Goal: Information Seeking & Learning: Understand process/instructions

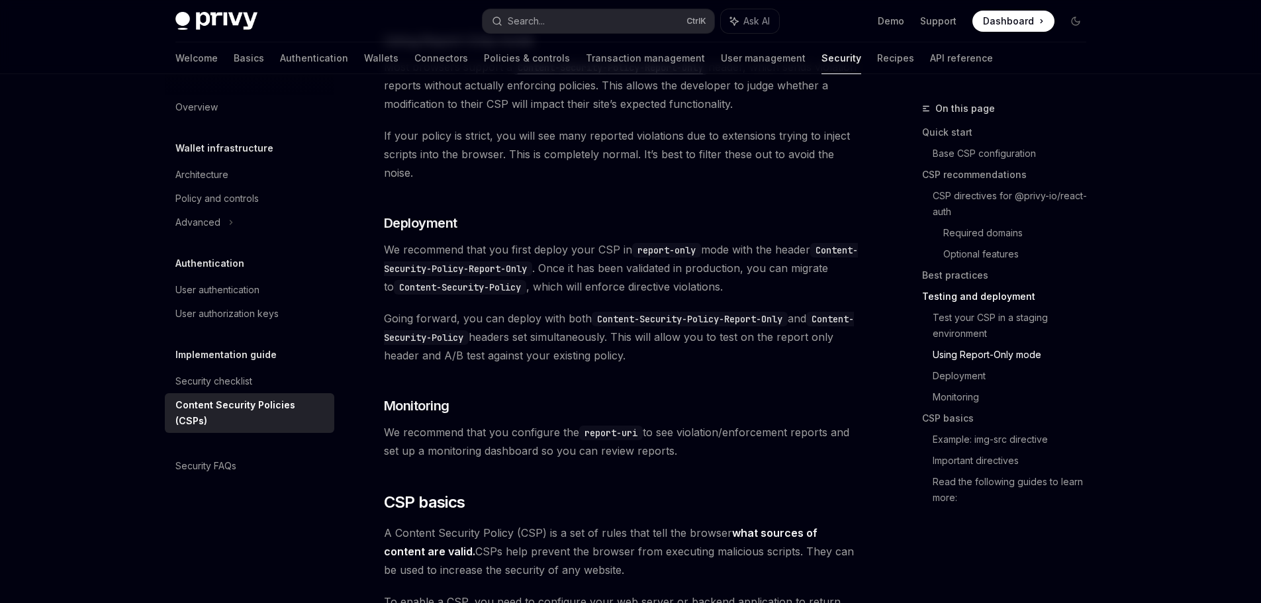
scroll to position [2432, 0]
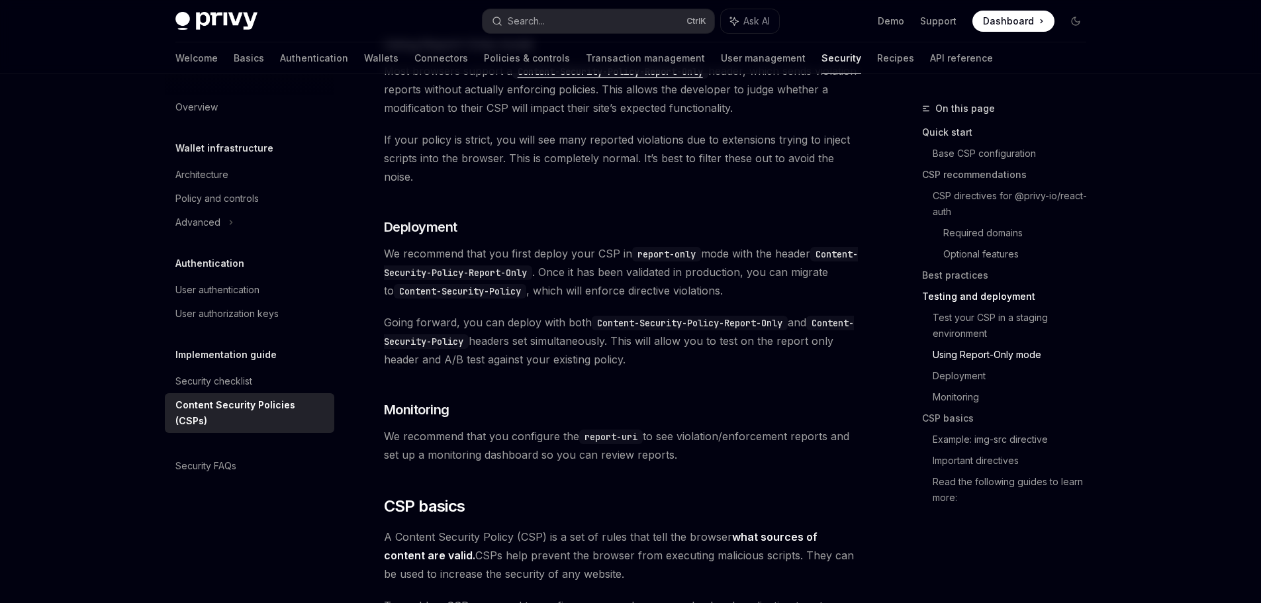
click at [948, 134] on link "Quick start" at bounding box center [1009, 132] width 175 height 21
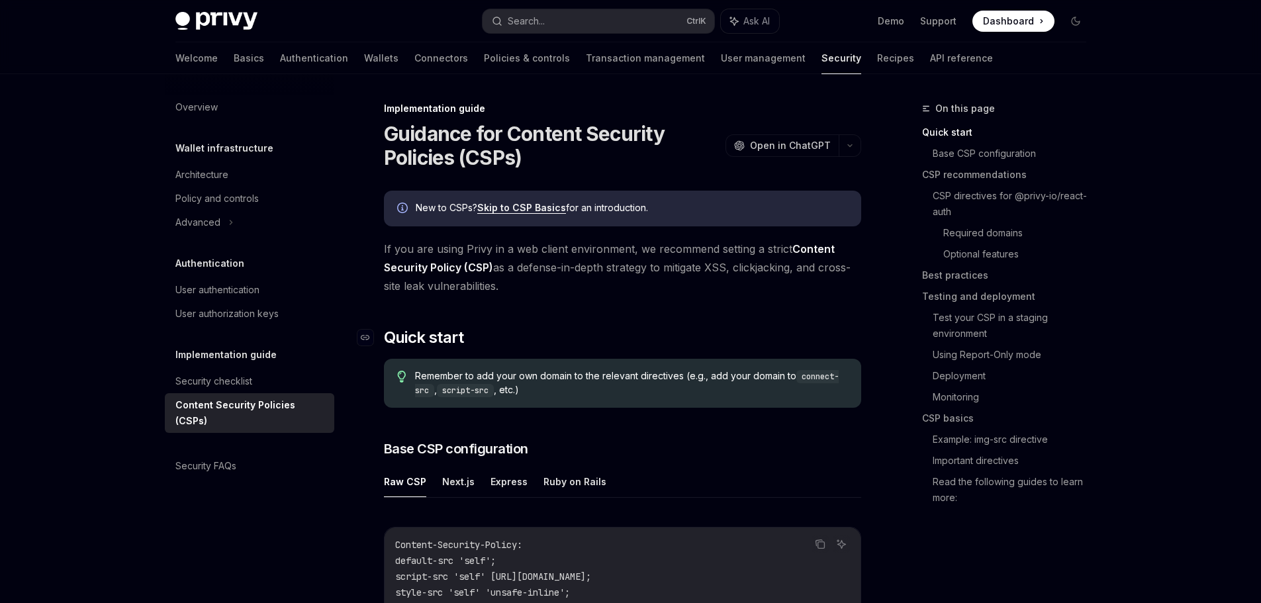
drag, startPoint x: 758, startPoint y: 297, endPoint x: 690, endPoint y: 328, distance: 74.3
click at [677, 333] on h2 "​ Quick start" at bounding box center [622, 337] width 477 height 21
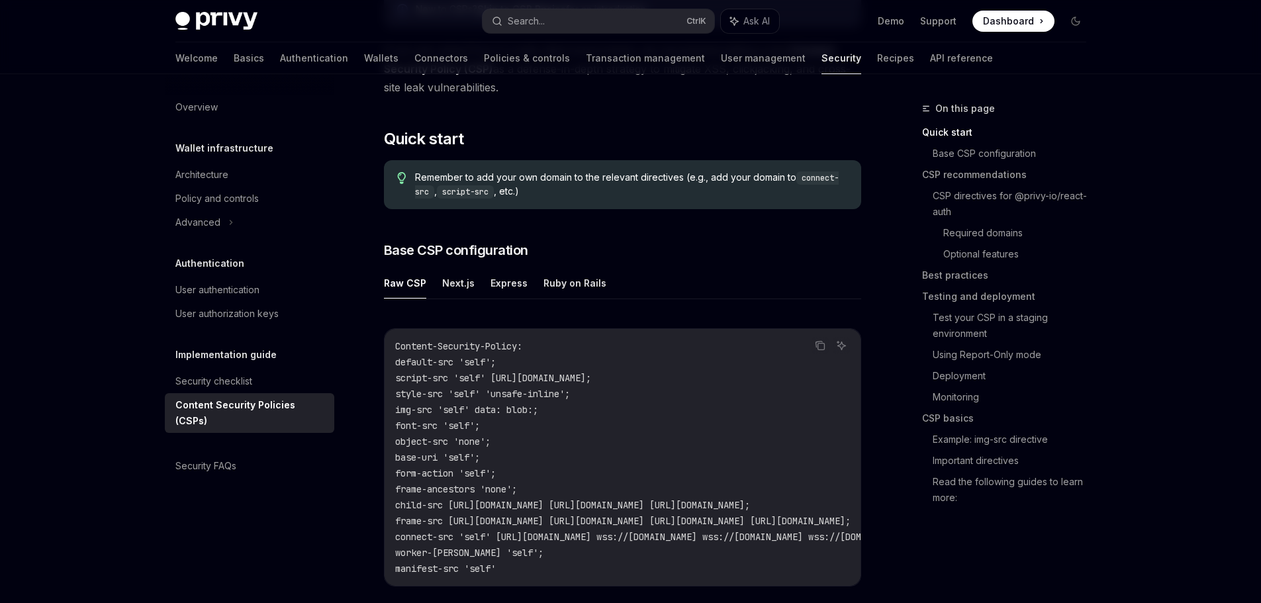
scroll to position [331, 0]
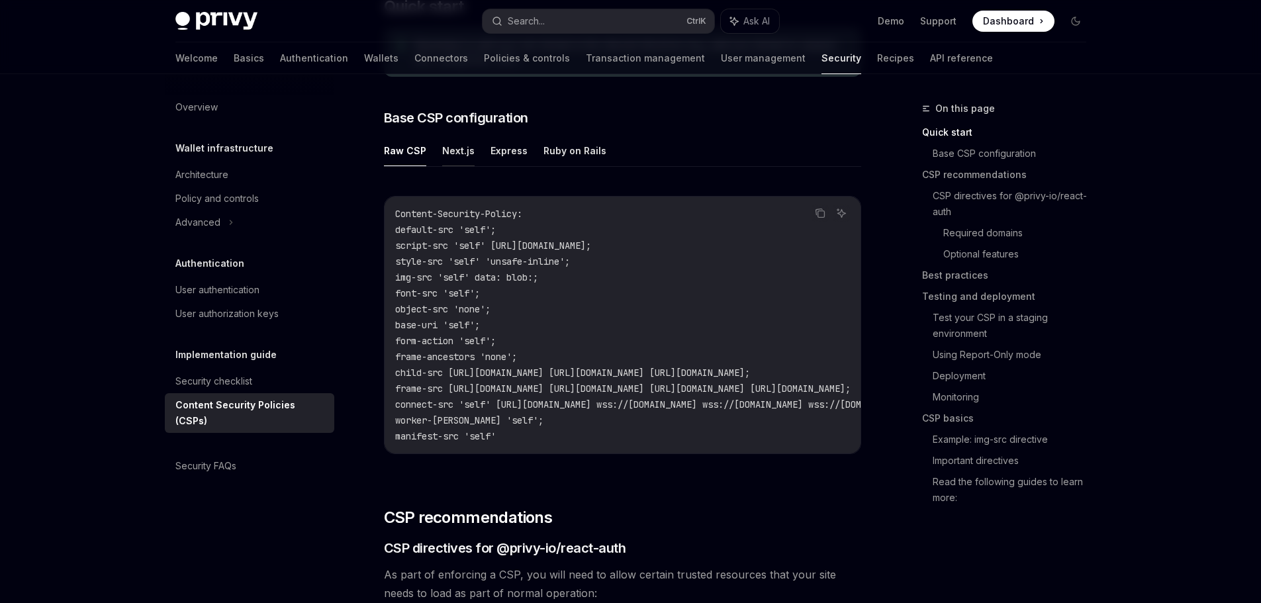
click at [451, 155] on button "Next.js" at bounding box center [458, 150] width 32 height 31
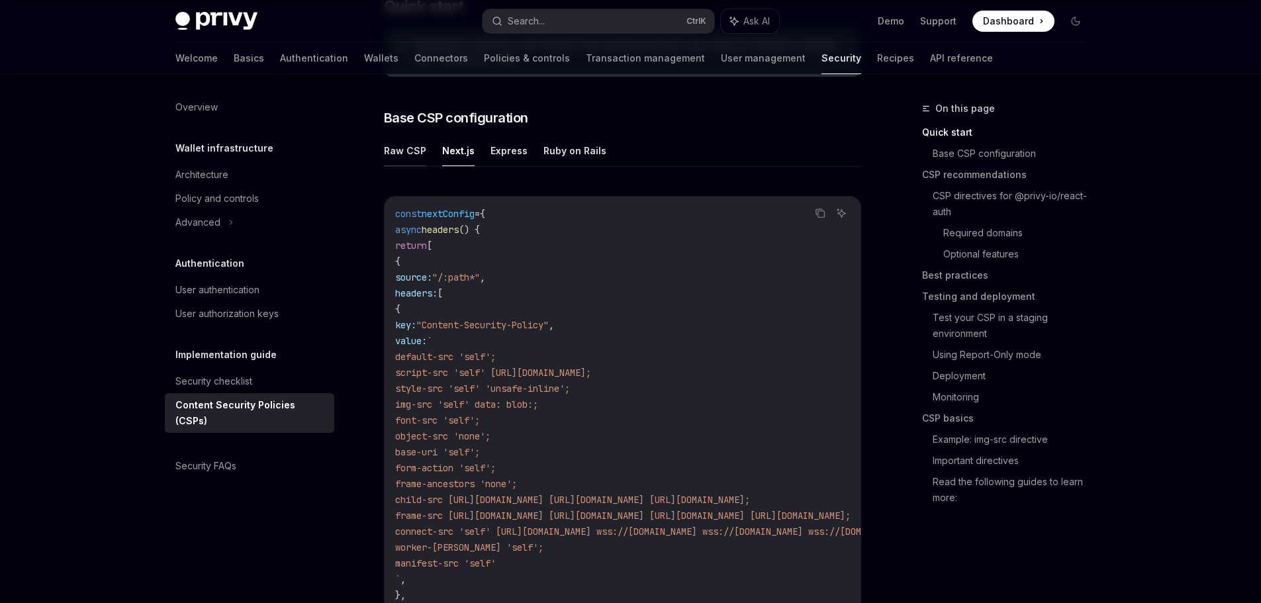
click at [397, 158] on button "Raw CSP" at bounding box center [405, 150] width 42 height 31
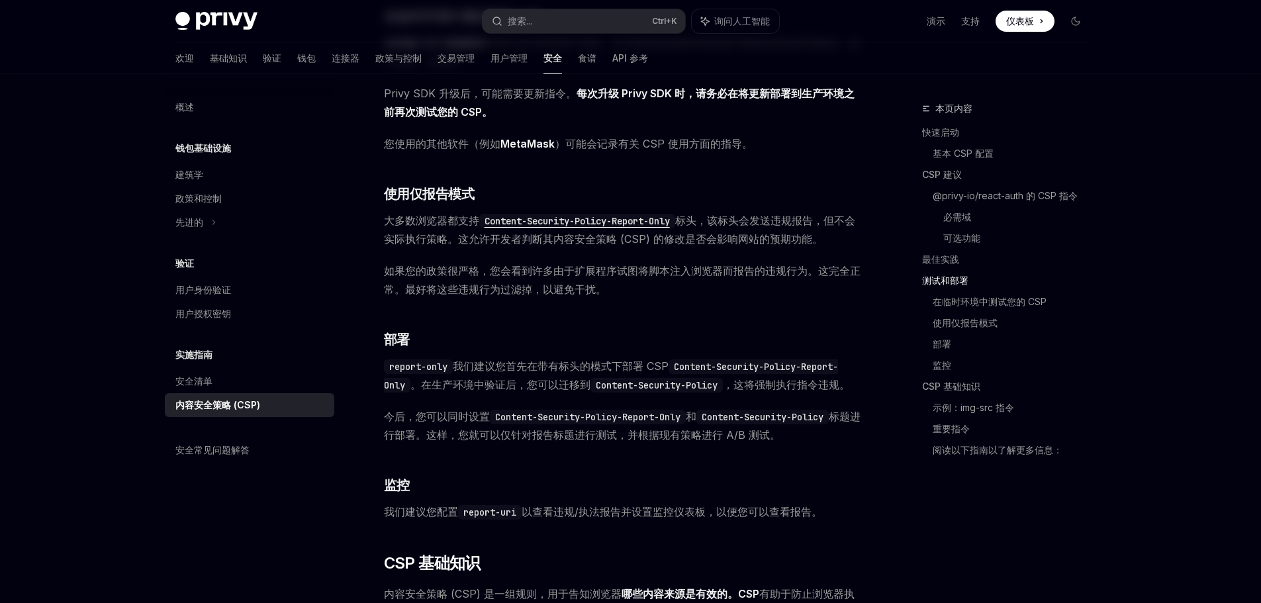
scroll to position [2052, 0]
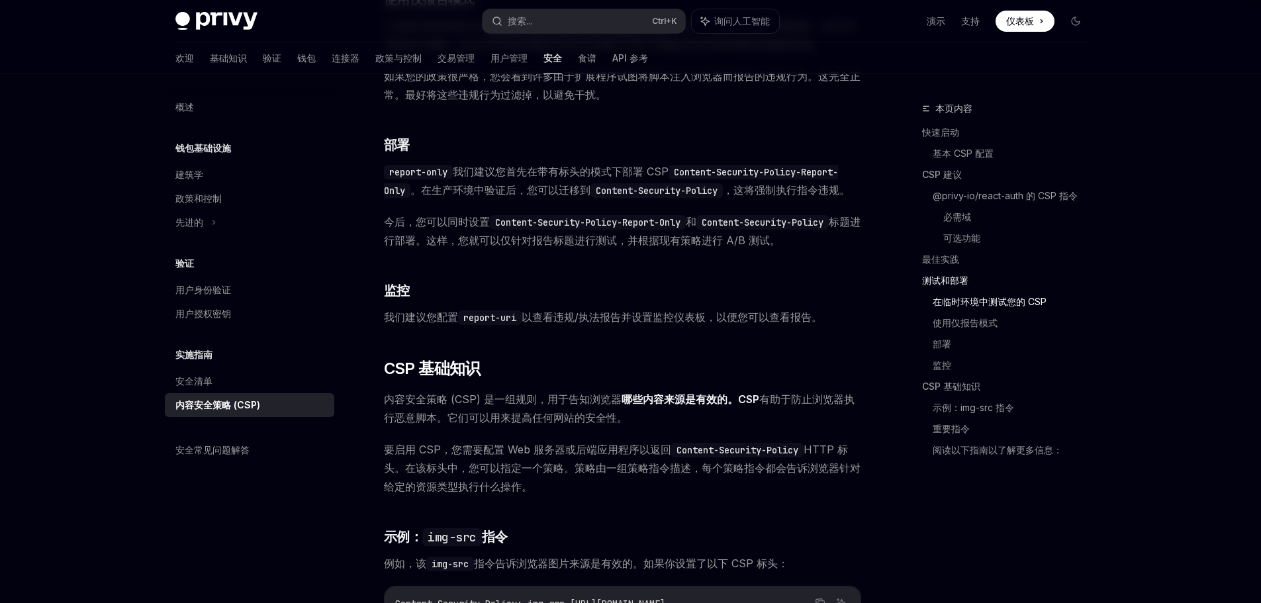
scroll to position [2250, 0]
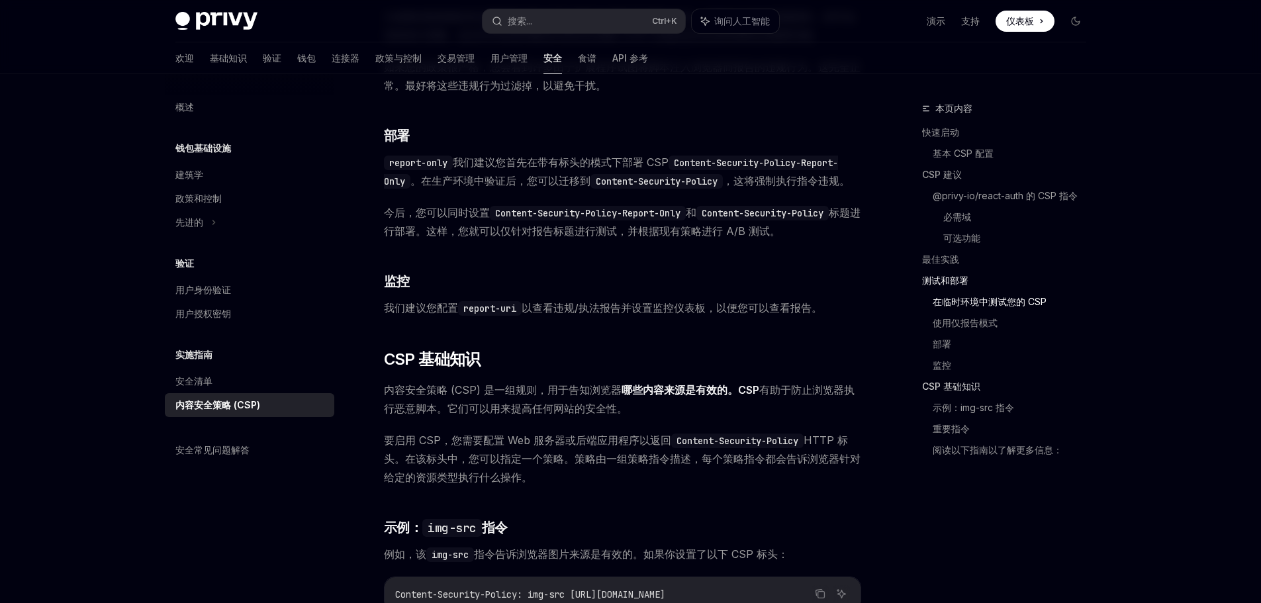
click at [937, 381] on font "CSP 基础知识" at bounding box center [951, 386] width 58 height 11
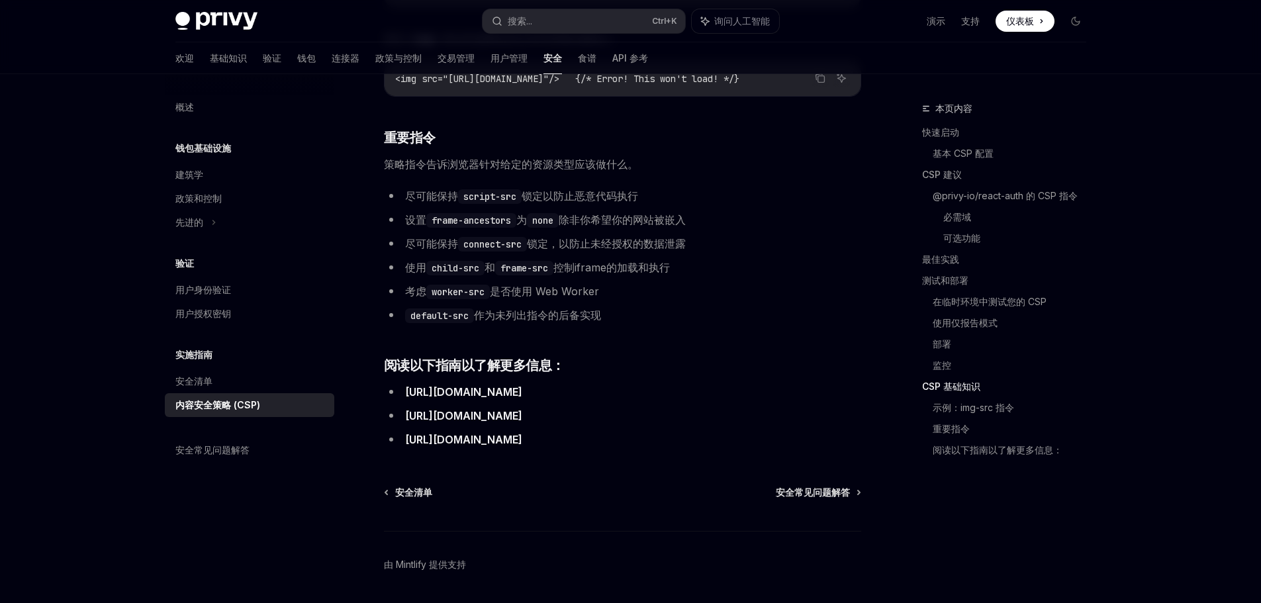
scroll to position [2858, 0]
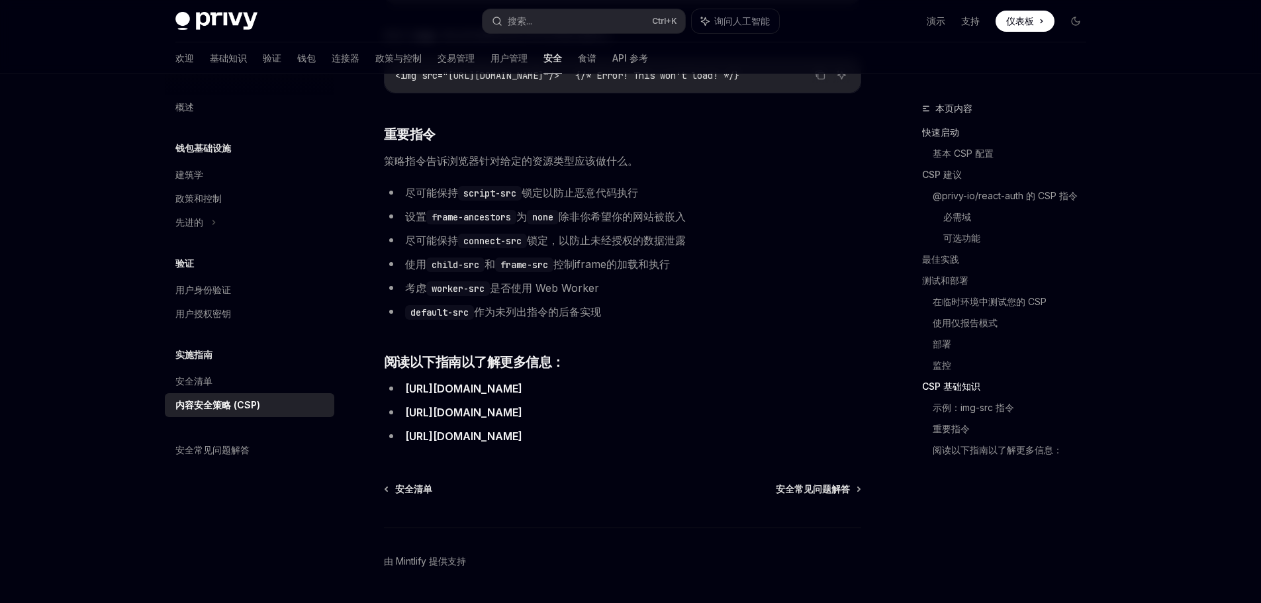
click at [948, 139] on link "快速启动" at bounding box center [1009, 132] width 175 height 21
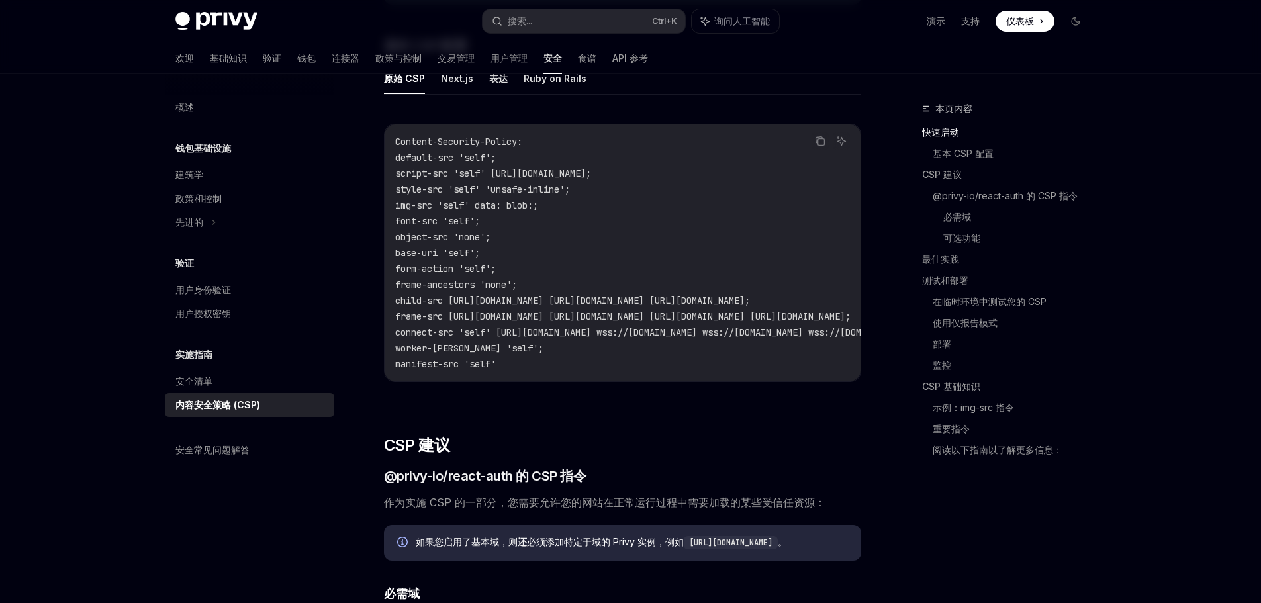
scroll to position [316, 0]
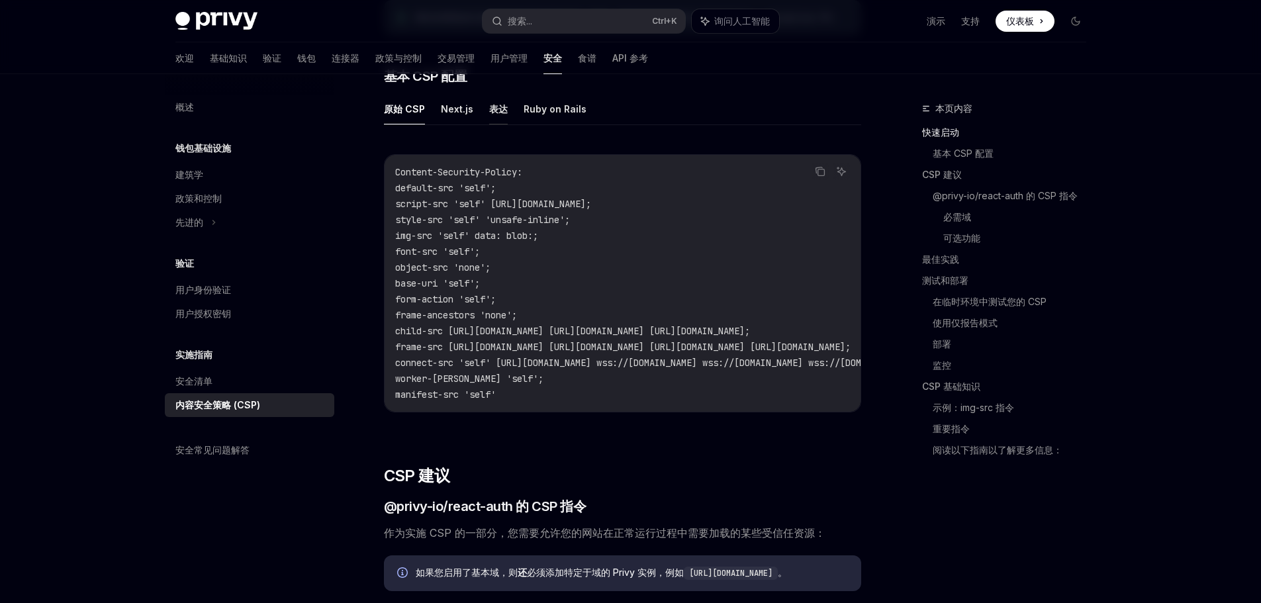
click at [499, 111] on font "表达" at bounding box center [498, 108] width 19 height 11
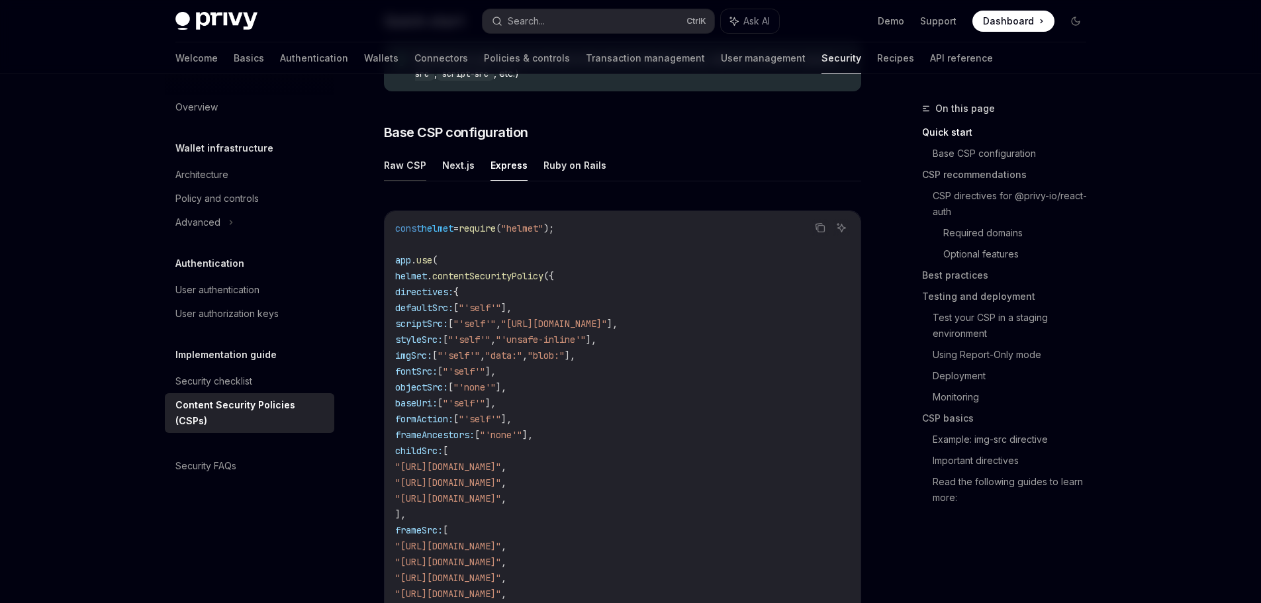
click at [391, 171] on button "Raw CSP" at bounding box center [405, 165] width 42 height 31
type textarea "*"
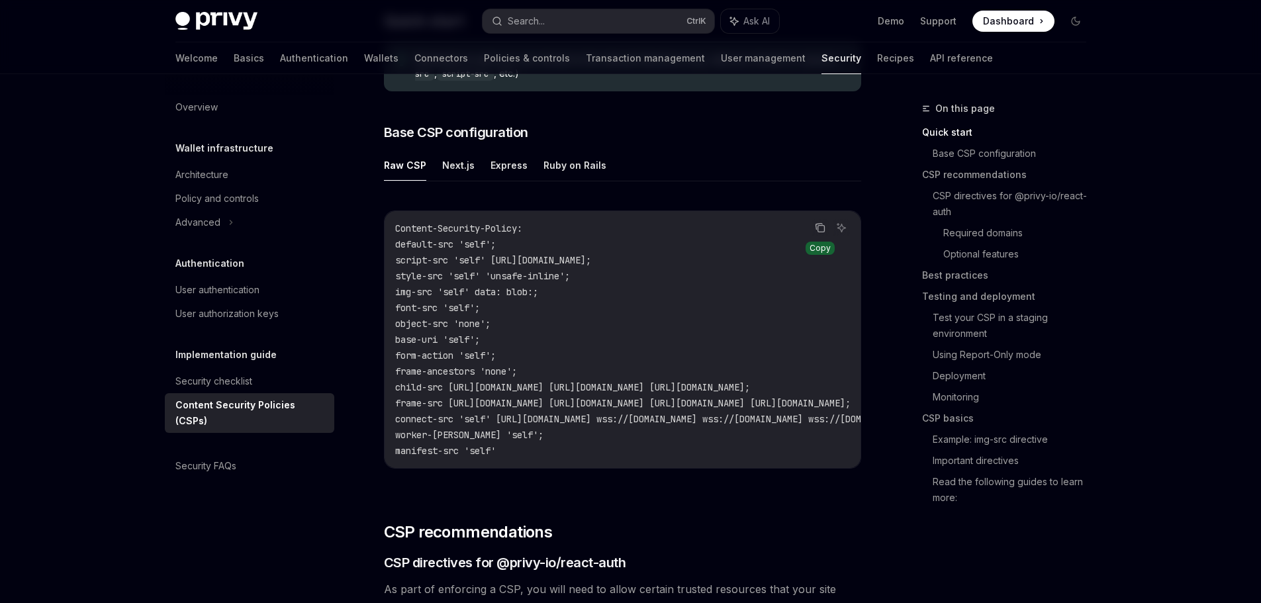
click at [823, 227] on icon "Copy the contents from the code block" at bounding box center [820, 227] width 11 height 11
